Goal: Go to known website: Go to known website

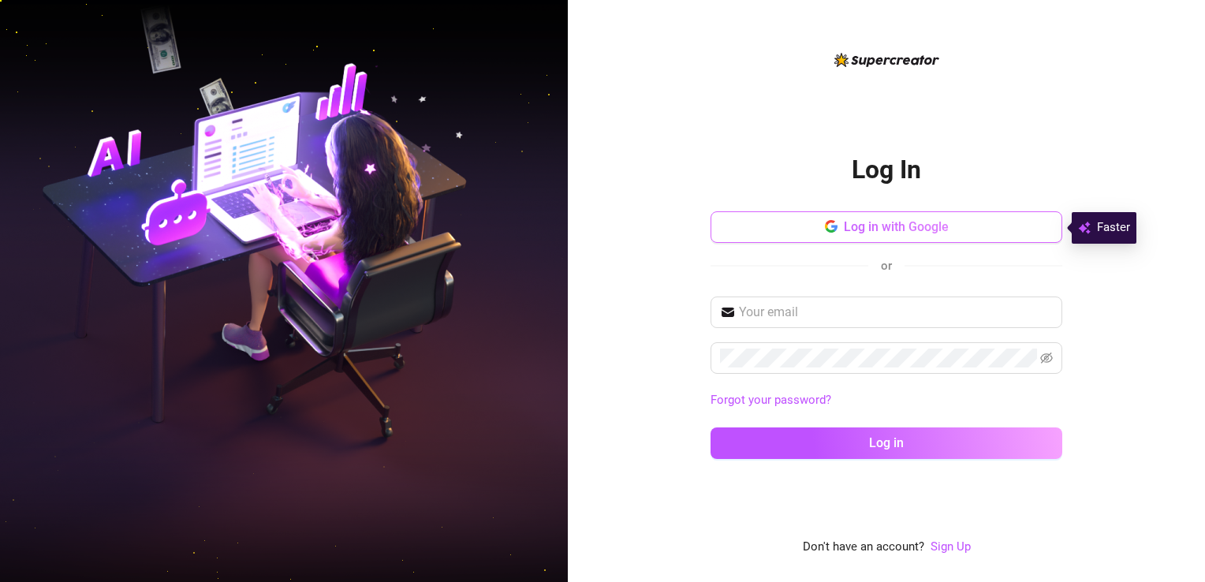
click at [855, 228] on span "Log in with Google" at bounding box center [896, 226] width 105 height 15
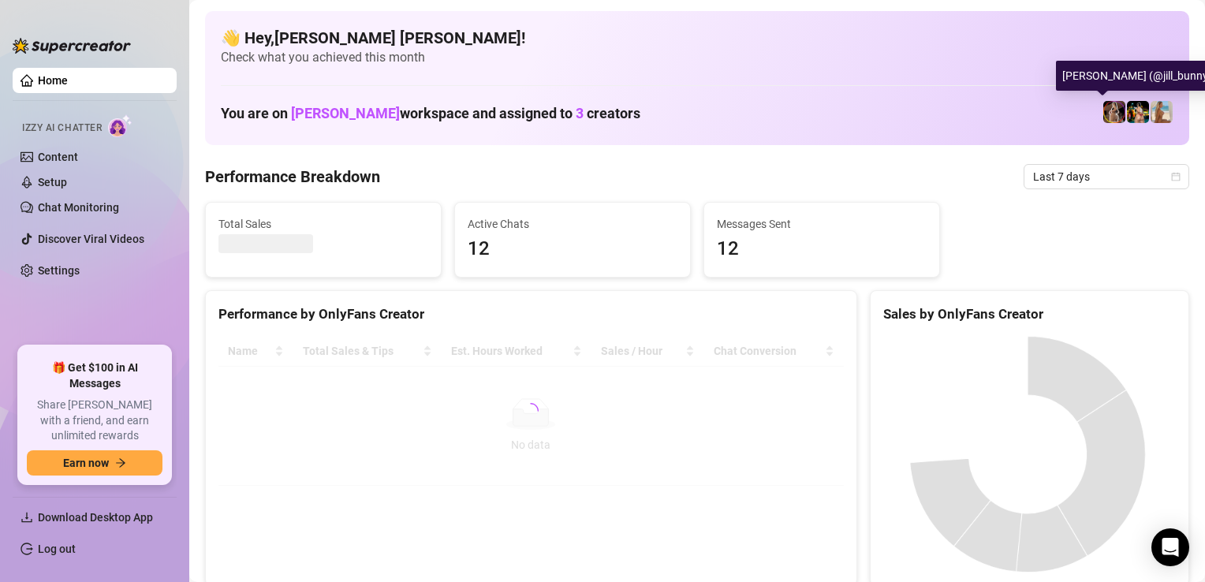
click at [1106, 106] on img at bounding box center [1114, 112] width 22 height 22
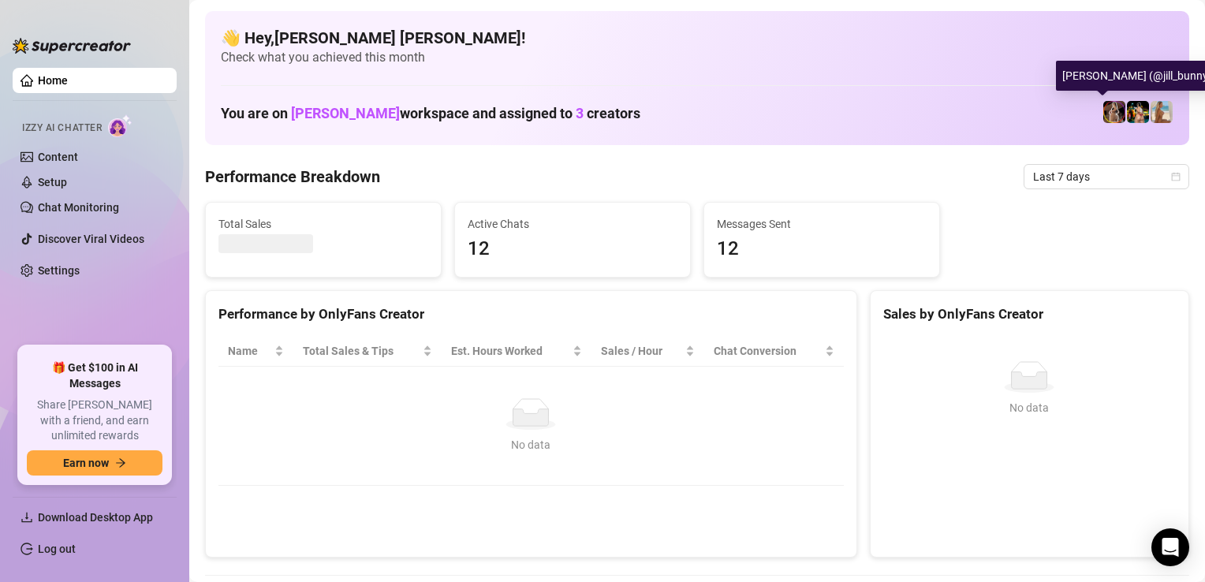
click at [1104, 110] on img at bounding box center [1114, 112] width 22 height 22
click at [1150, 115] on img at bounding box center [1161, 112] width 22 height 22
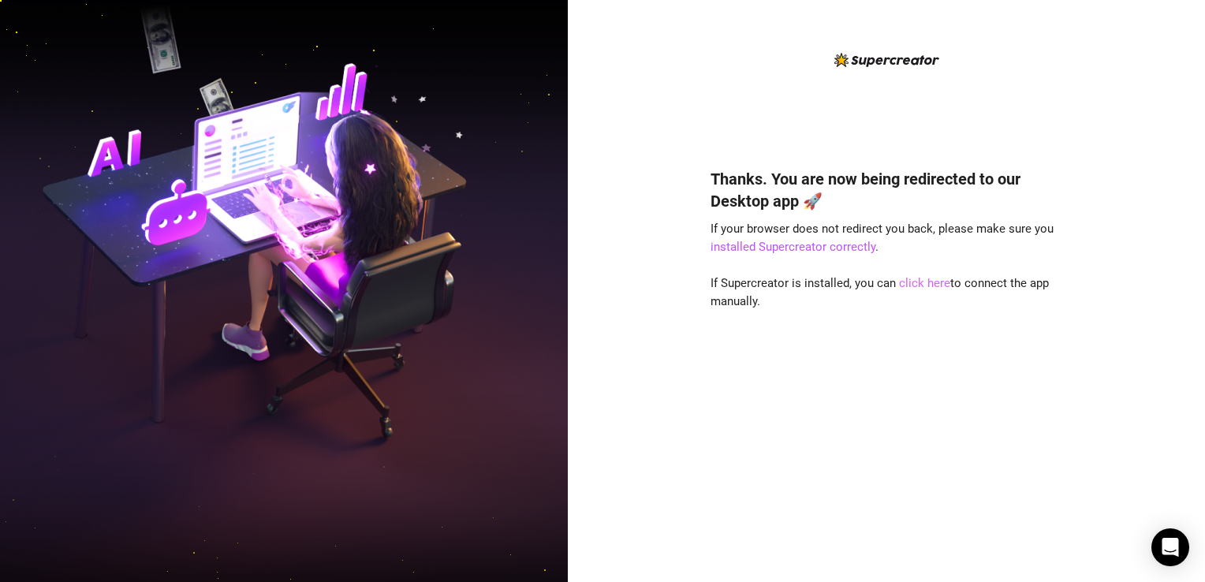
click at [908, 286] on link "click here" at bounding box center [924, 283] width 51 height 14
drag, startPoint x: 239, startPoint y: 110, endPoint x: 211, endPoint y: 66, distance: 52.1
click at [239, 110] on img at bounding box center [284, 291] width 568 height 712
